Goal: Transaction & Acquisition: Book appointment/travel/reservation

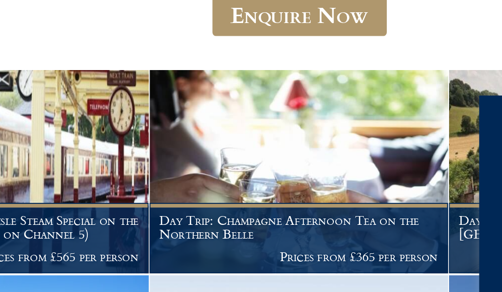
scroll to position [190, 0]
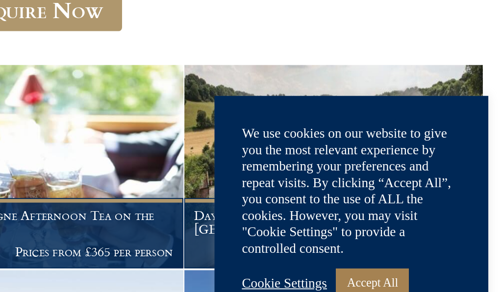
click at [413, 251] on link "Accept All" at bounding box center [432, 258] width 39 height 15
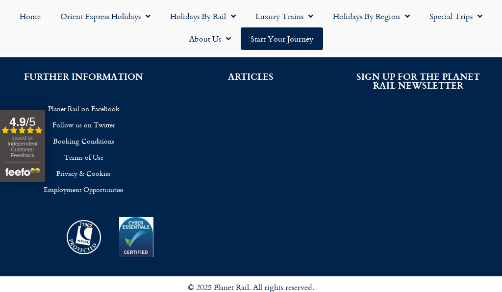
scroll to position [1015, 0]
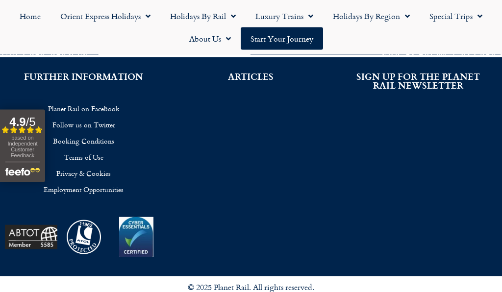
click at [277, 17] on link "Luxury Trains" at bounding box center [284, 16] width 77 height 23
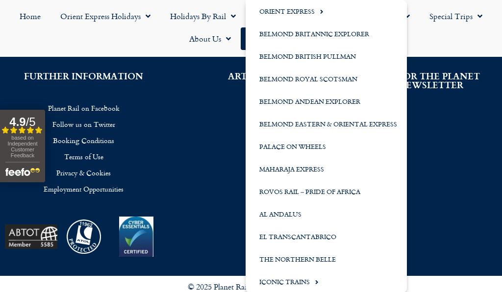
click at [272, 13] on link "Orient Express" at bounding box center [326, 11] width 161 height 23
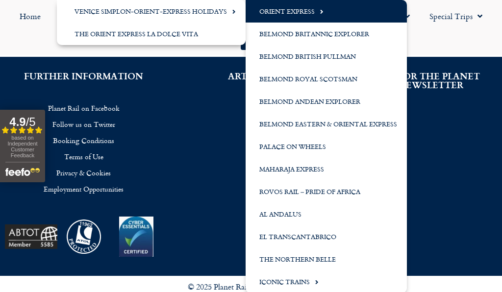
click at [288, 9] on link "Orient Express" at bounding box center [326, 11] width 161 height 23
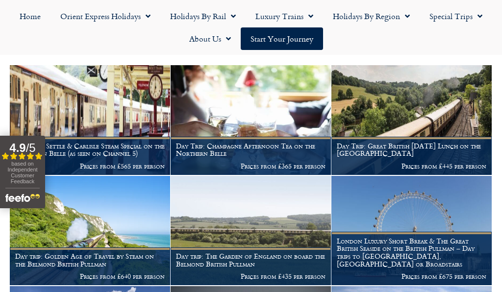
scroll to position [204, 0]
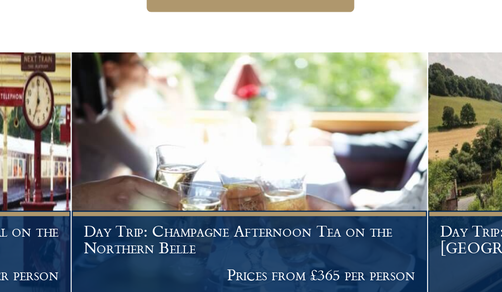
click at [176, 204] on h1 "Day Trip: Champagne Afternoon Tea on the Northern Belle" at bounding box center [250, 212] width 149 height 16
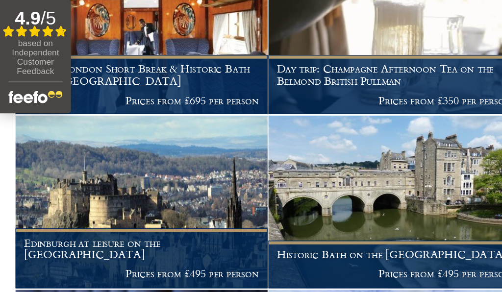
scroll to position [626, 0]
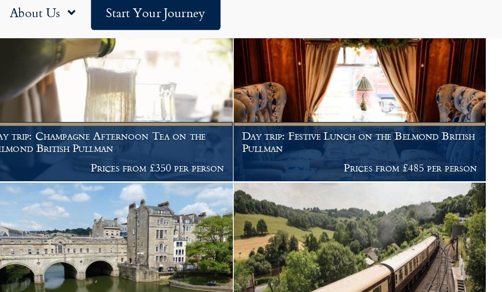
click at [331, 54] on img at bounding box center [411, 91] width 160 height 109
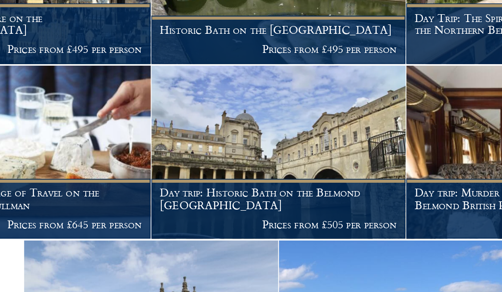
scroll to position [768, 0]
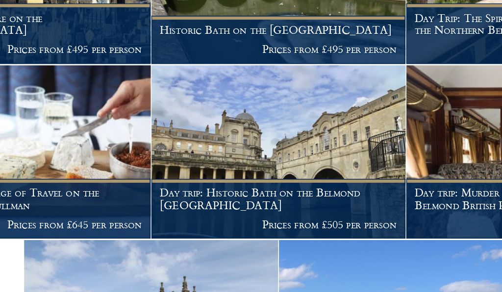
click at [176, 193] on h1 "Day trip: Historic Bath on the Belmond British Pullman" at bounding box center [250, 201] width 149 height 16
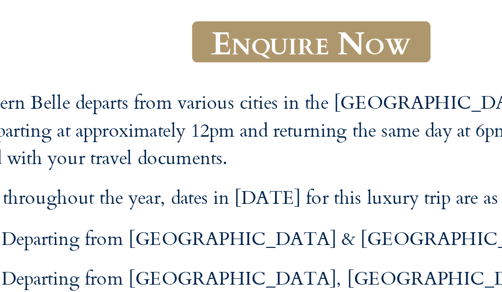
scroll to position [202, 0]
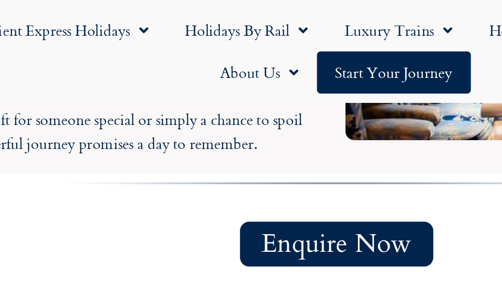
scroll to position [1154, 0]
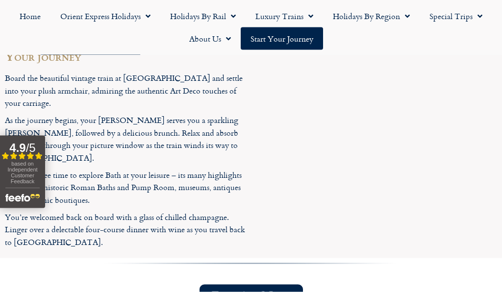
scroll to position [1280, 0]
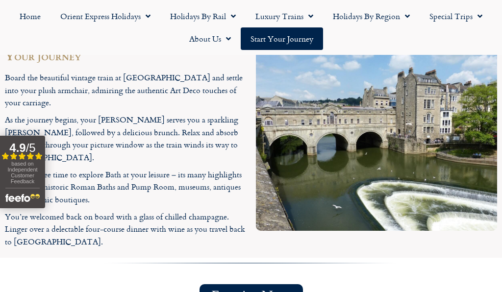
click at [229, 290] on span "Enquire Now" at bounding box center [251, 296] width 80 height 12
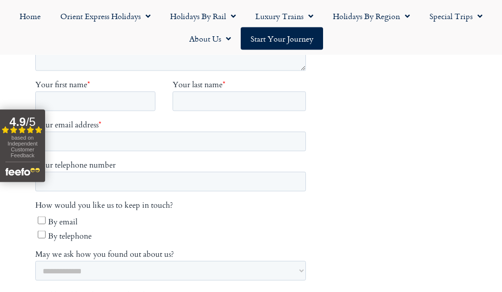
scroll to position [404, 0]
